Goal: Use online tool/utility: Utilize a website feature to perform a specific function

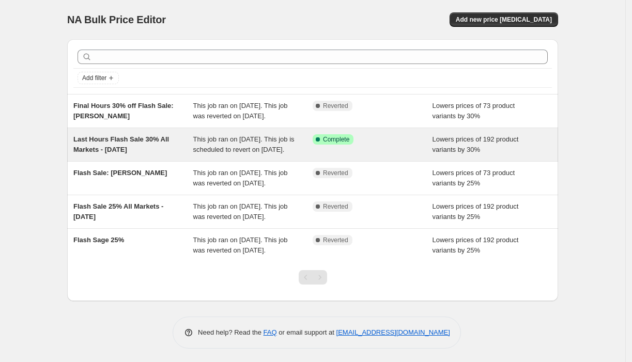
click at [120, 155] on div "Last Hours Flash Sale 30% All Markets - October 2025" at bounding box center [133, 144] width 120 height 21
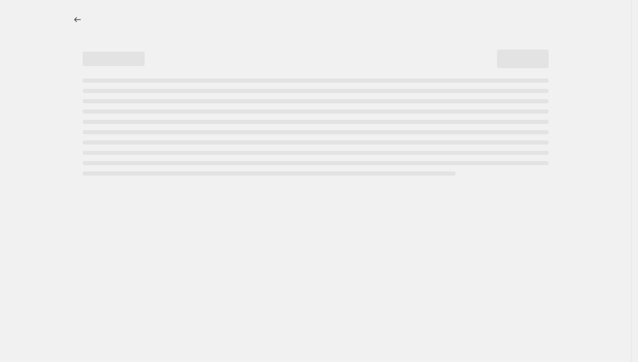
select select "percentage"
select select "tag"
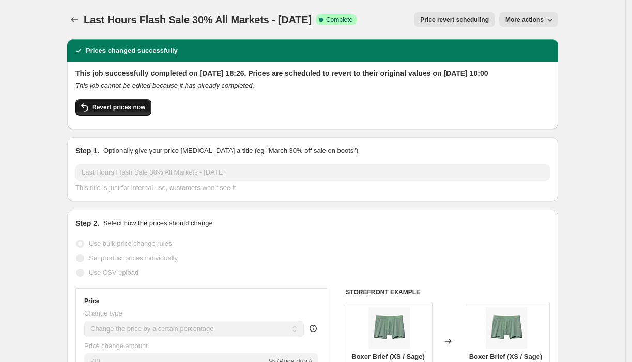
click at [115, 112] on span "Revert prices now" at bounding box center [118, 107] width 53 height 8
checkbox input "false"
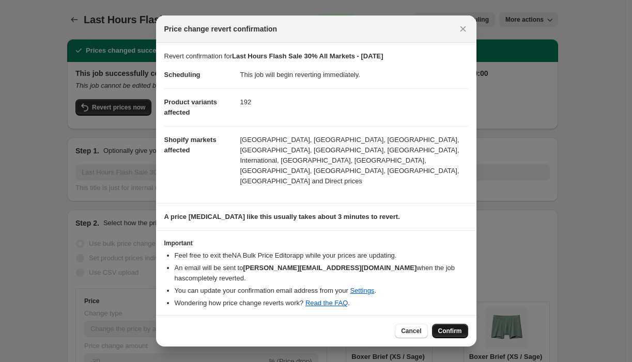
click at [443, 327] on span "Confirm" at bounding box center [450, 331] width 24 height 8
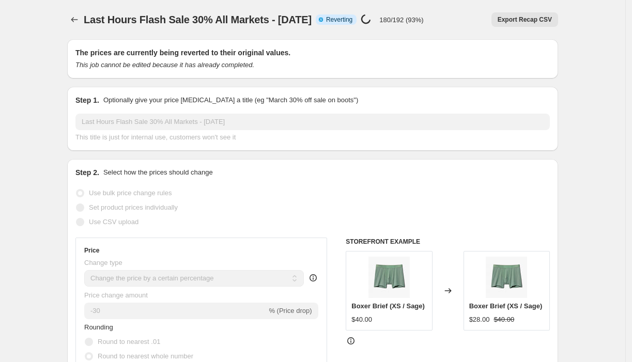
select select "percentage"
select select "tag"
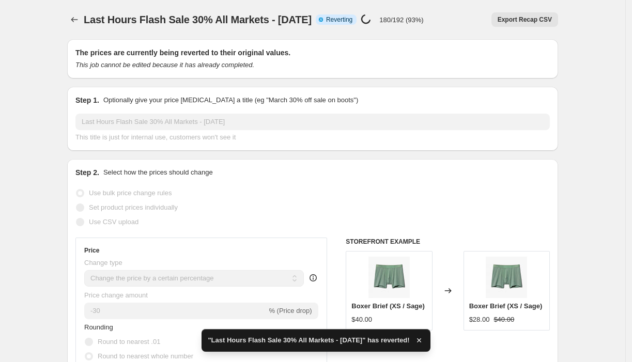
checkbox input "true"
